Goal: Find specific page/section: Find specific page/section

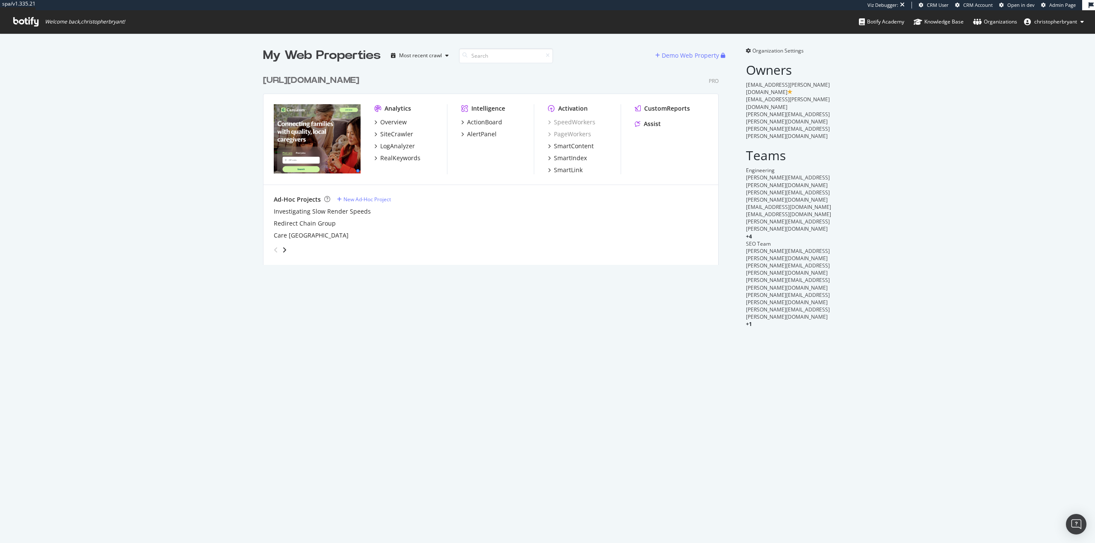
scroll to position [195, 456]
click at [282, 252] on icon "angle-right" at bounding box center [284, 250] width 4 height 7
click at [274, 251] on icon "angle-left" at bounding box center [276, 250] width 4 height 7
click at [396, 161] on div "RealKeywords" at bounding box center [400, 158] width 40 height 9
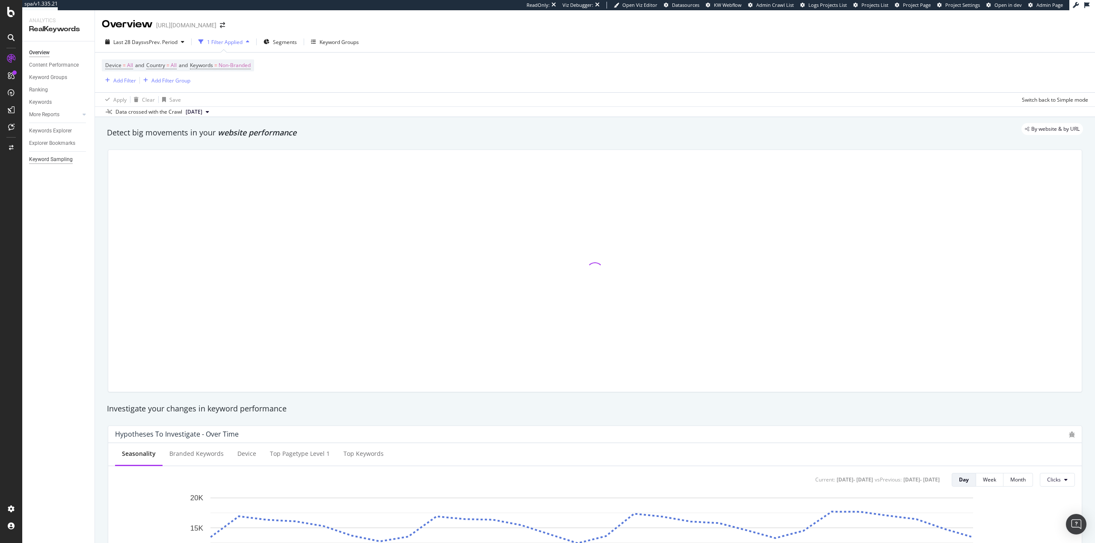
click at [65, 158] on div "Keyword Sampling" at bounding box center [51, 159] width 44 height 9
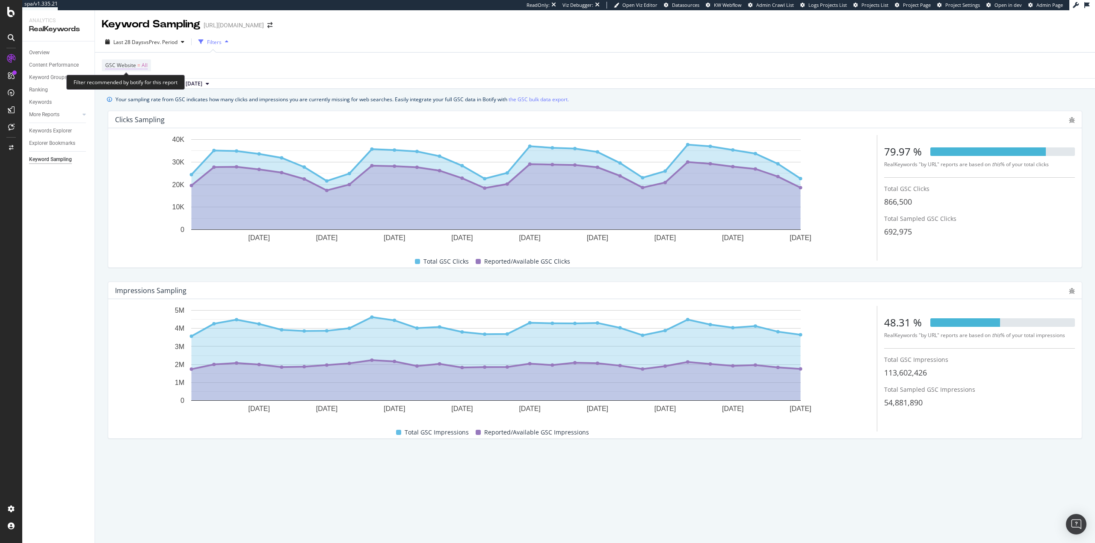
click at [143, 67] on span "All" at bounding box center [145, 65] width 6 height 12
click at [136, 84] on span "All GSC Website" at bounding box center [132, 85] width 38 height 7
